Goal: Task Accomplishment & Management: Use online tool/utility

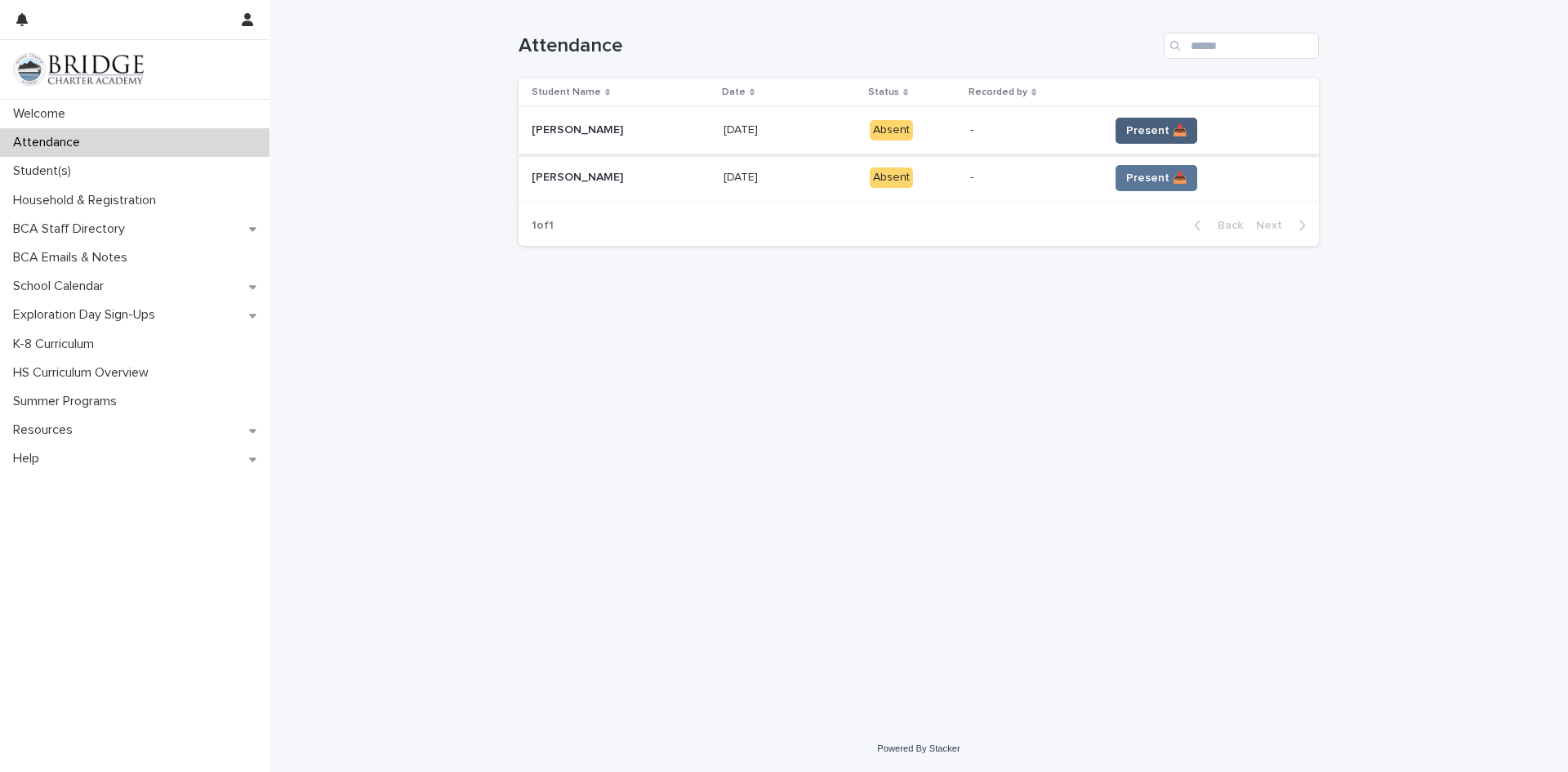
click at [1115, 140] on button "Present 📥" at bounding box center [1156, 130] width 82 height 26
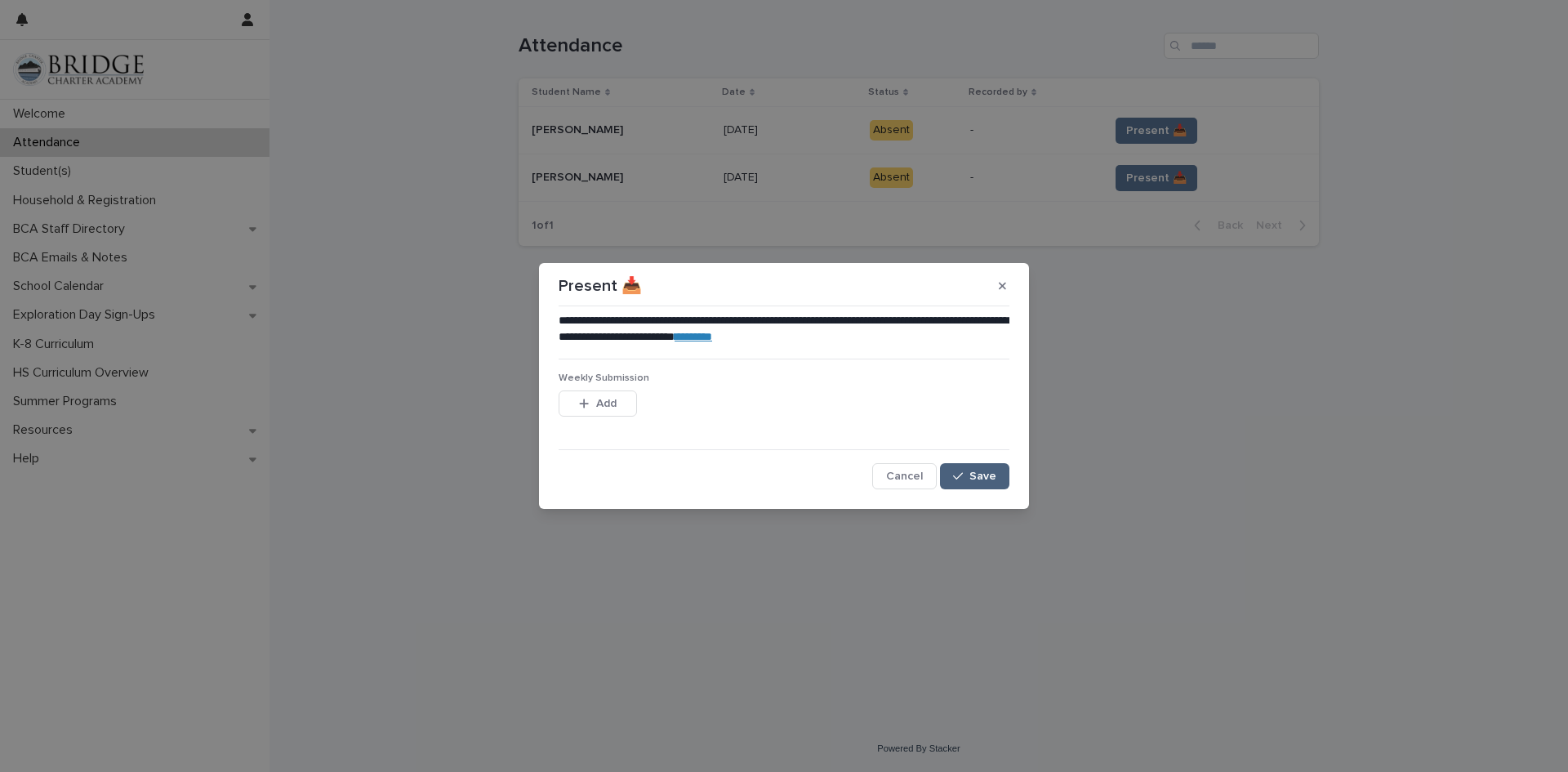
click at [967, 479] on div "button" at bounding box center [961, 477] width 16 height 12
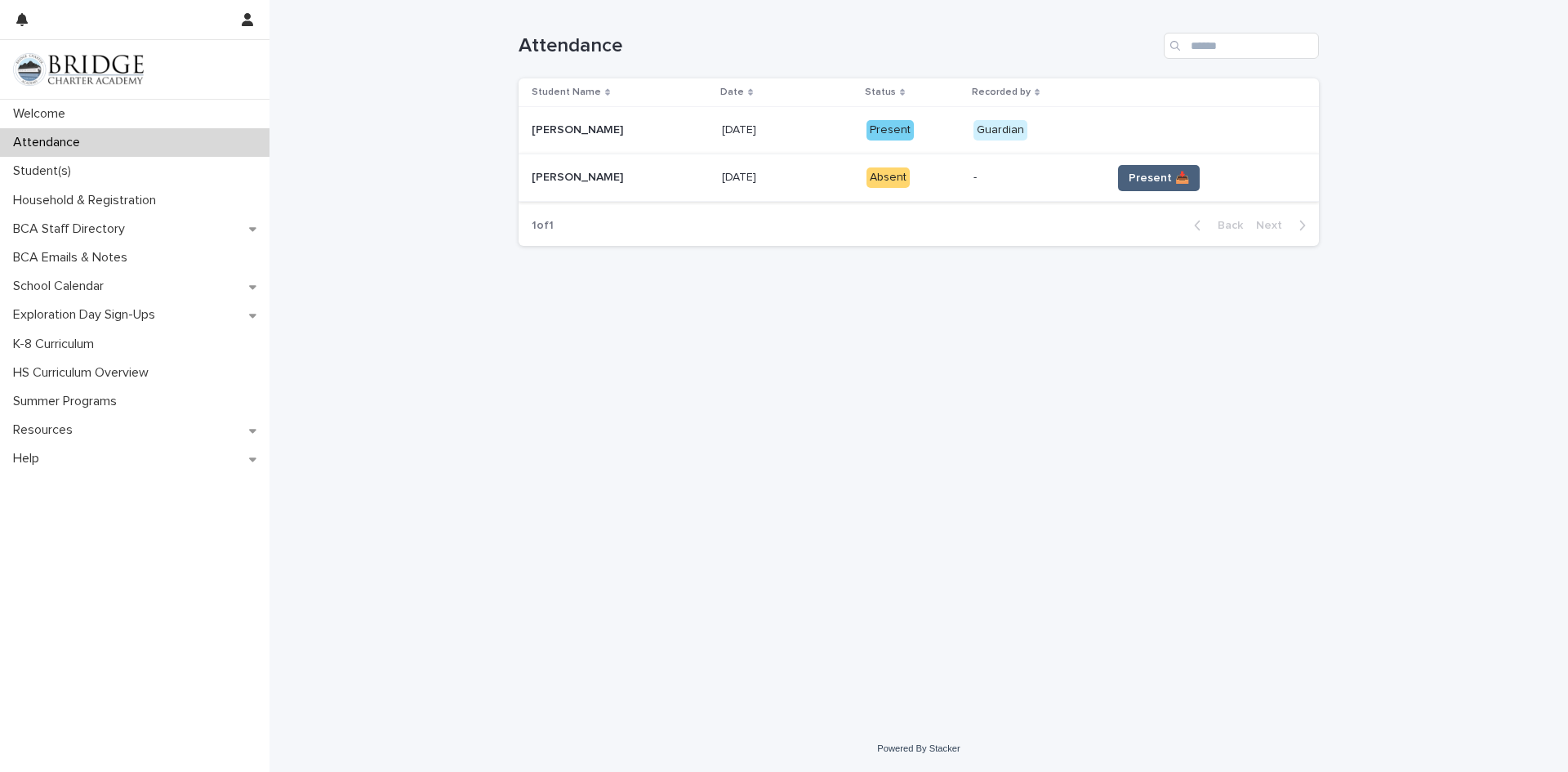
click at [1141, 178] on span "Present 📥" at bounding box center [1159, 177] width 61 height 16
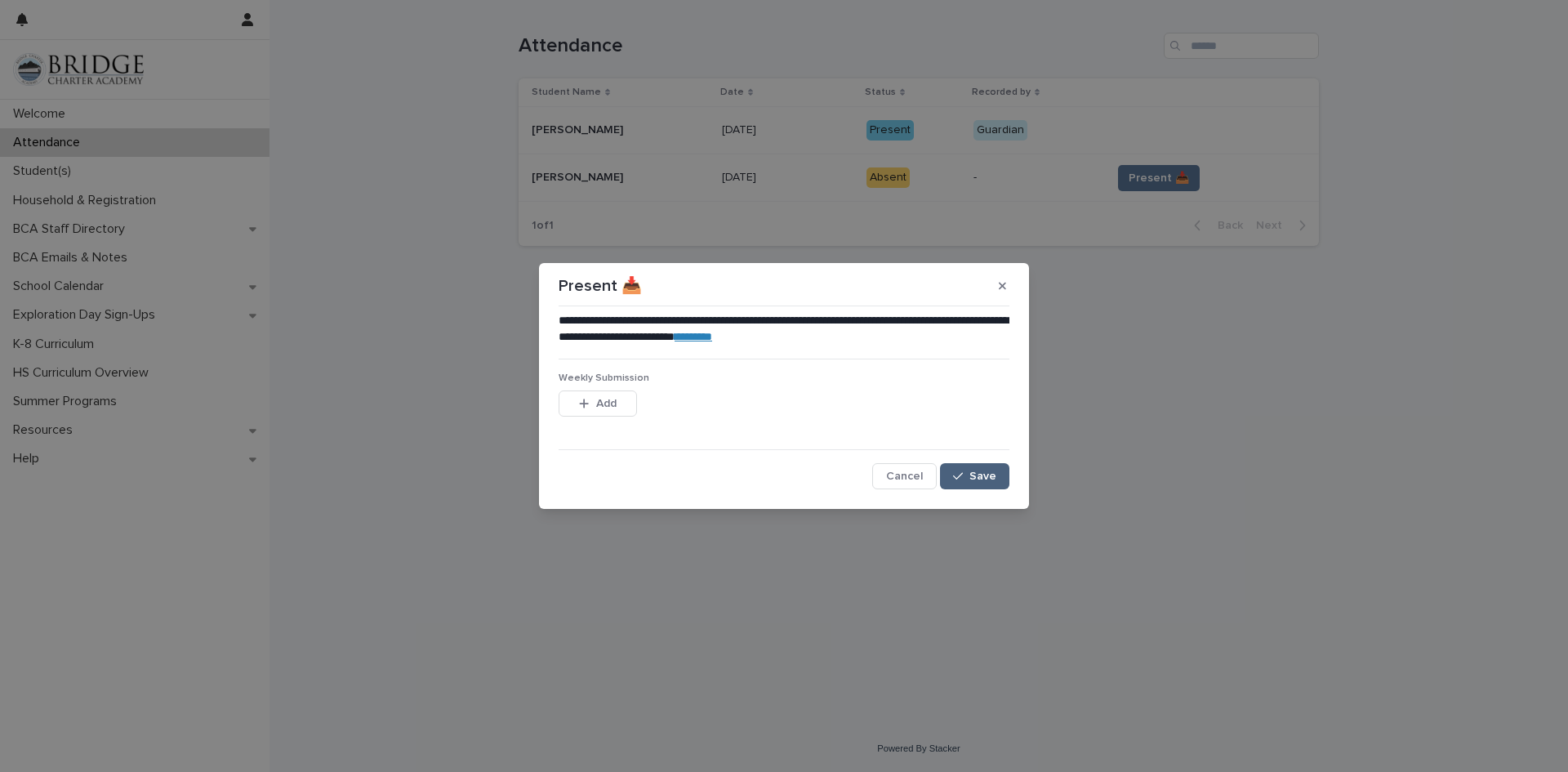
click at [968, 478] on div "button" at bounding box center [961, 477] width 16 height 12
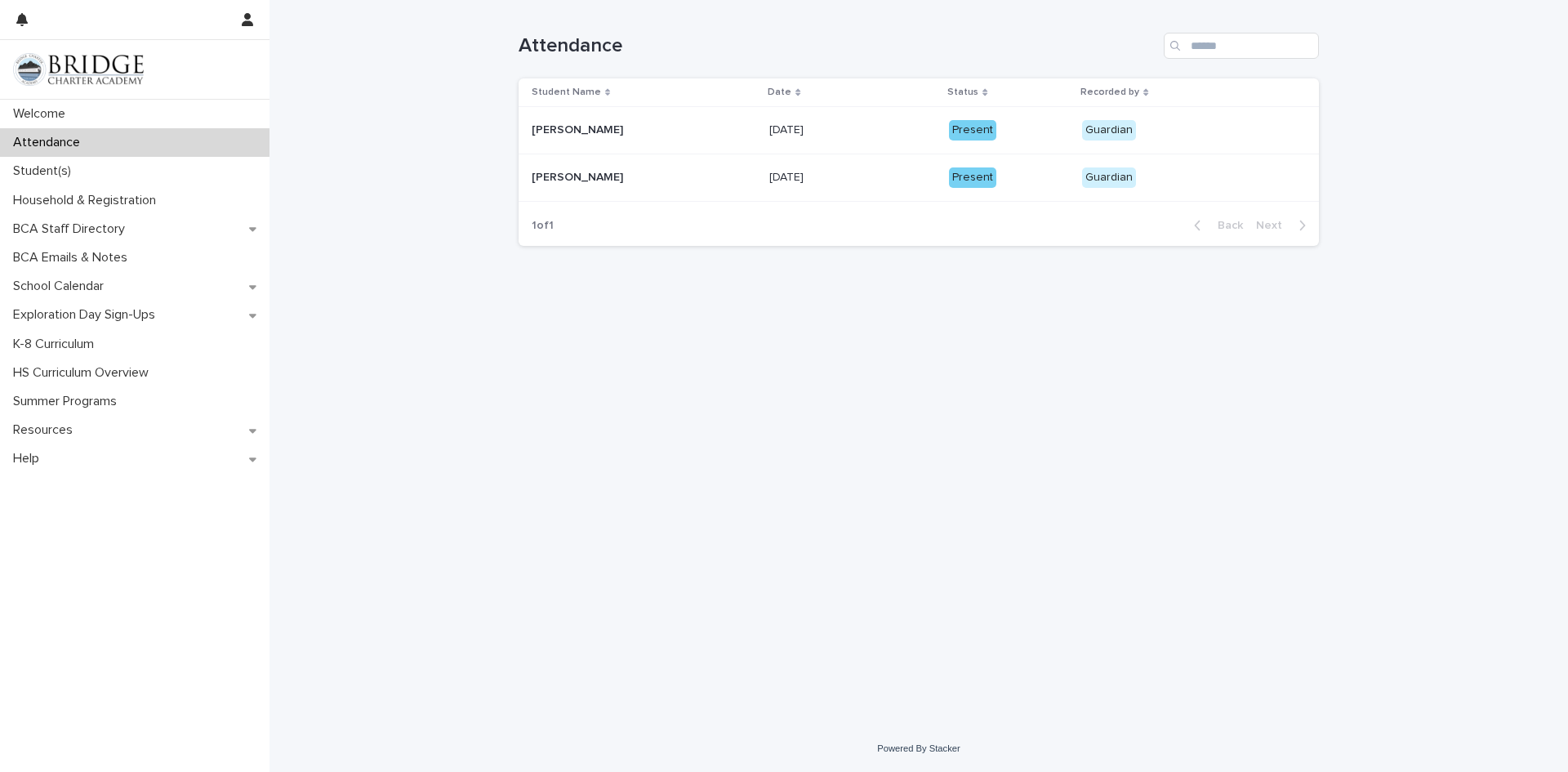
click at [1080, 410] on div "Loading... Saving… Loading... Saving… Attendance Student Name Date Status Recor…" at bounding box center [919, 342] width 816 height 684
drag, startPoint x: 493, startPoint y: 384, endPoint x: 390, endPoint y: 202, distance: 209.1
click at [490, 377] on div "Loading... Saving… Loading... Saving… Attendance Student Name Date Status Recor…" at bounding box center [918, 363] width 1298 height 726
